Goal: Transaction & Acquisition: Purchase product/service

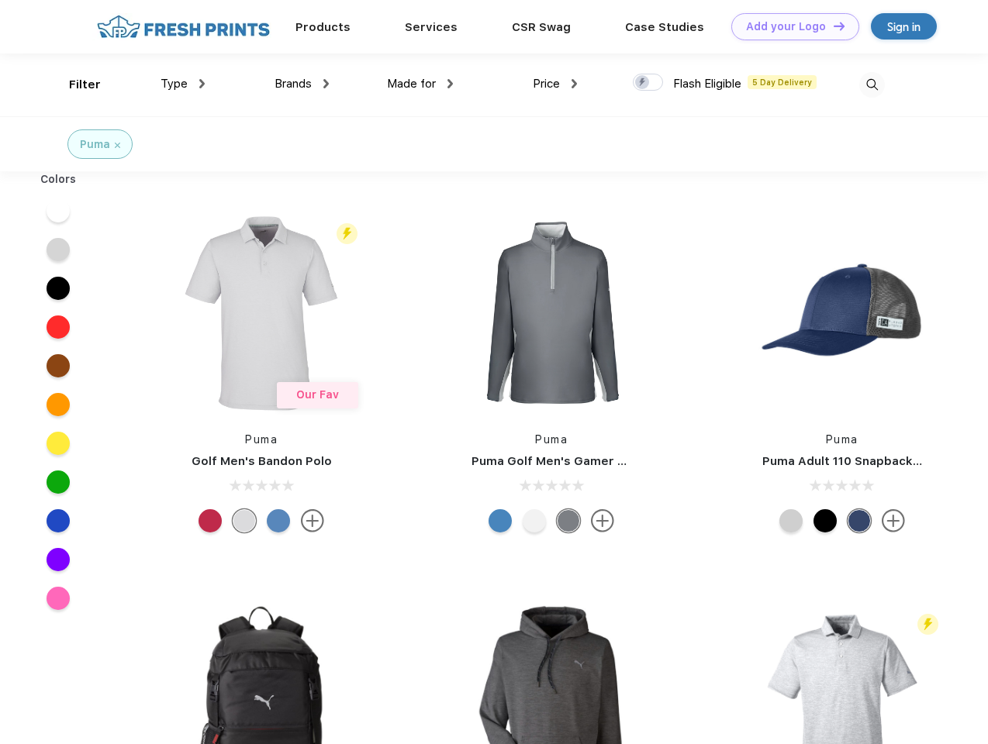
click at [789, 26] on link "Add your Logo Design Tool" at bounding box center [795, 26] width 128 height 27
click at [0, 0] on div "Design Tool" at bounding box center [0, 0] width 0 height 0
click at [832, 26] on link "Add your Logo Design Tool" at bounding box center [795, 26] width 128 height 27
click at [74, 84] on div "Filter" at bounding box center [85, 85] width 32 height 18
click at [183, 84] on span "Type" at bounding box center [173, 84] width 27 height 14
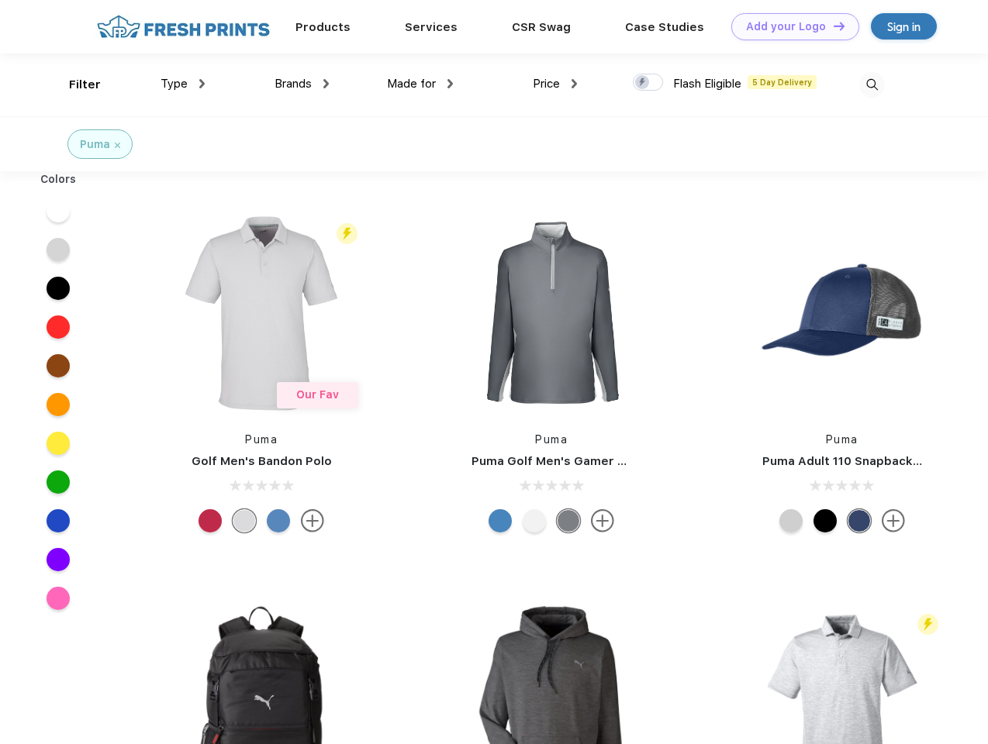
click at [302, 84] on span "Brands" at bounding box center [292, 84] width 37 height 14
click at [420, 84] on span "Made for" at bounding box center [411, 84] width 49 height 14
click at [555, 84] on span "Price" at bounding box center [546, 84] width 27 height 14
click at [648, 83] on div at bounding box center [648, 82] width 30 height 17
click at [643, 83] on input "checkbox" at bounding box center [638, 78] width 10 height 10
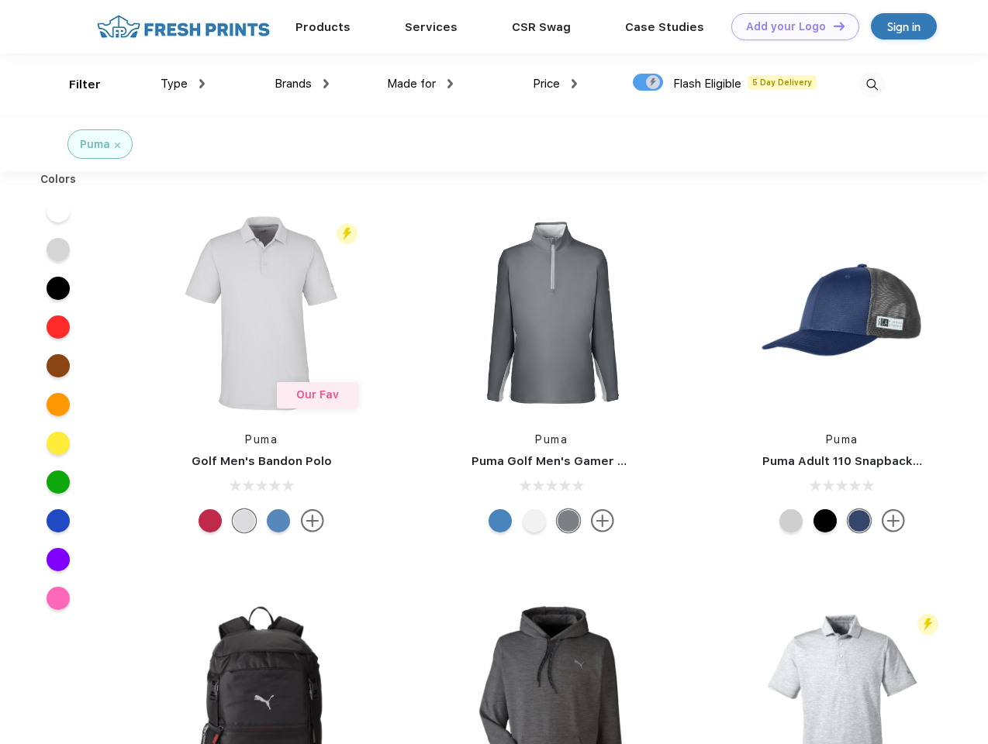
click at [871, 84] on img at bounding box center [872, 85] width 26 height 26
